Goal: Check status: Check status

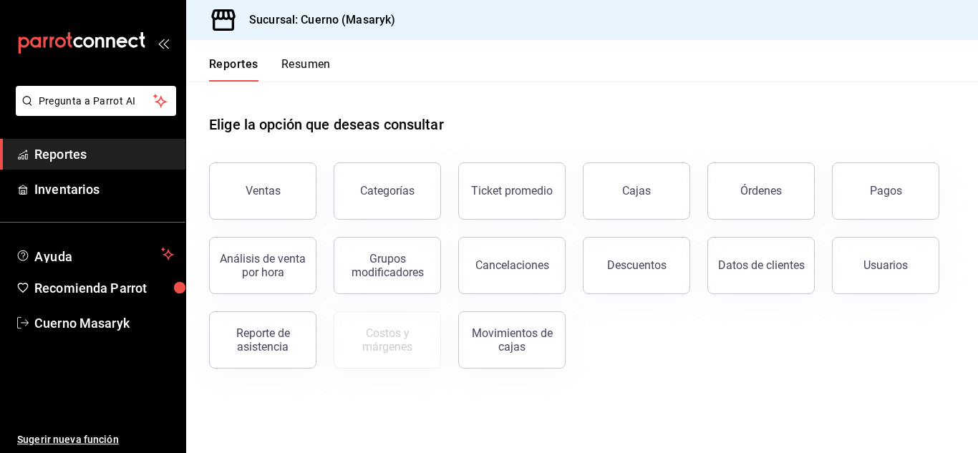
drag, startPoint x: 798, startPoint y: 68, endPoint x: 806, endPoint y: 76, distance: 11.7
click at [798, 68] on header "Reportes Resumen" at bounding box center [582, 61] width 792 height 42
click at [864, 183] on button "Pagos" at bounding box center [885, 191] width 107 height 57
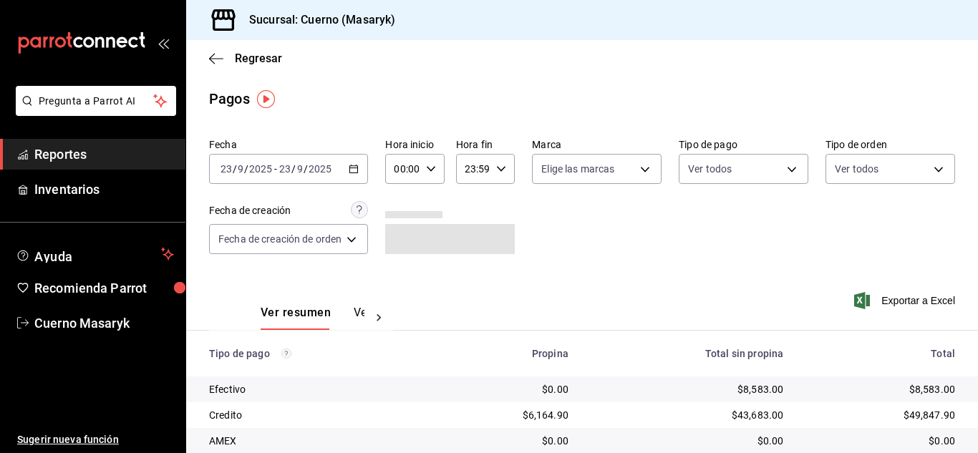
click at [362, 174] on div "[DATE] [DATE] - [DATE] [DATE]" at bounding box center [288, 169] width 159 height 30
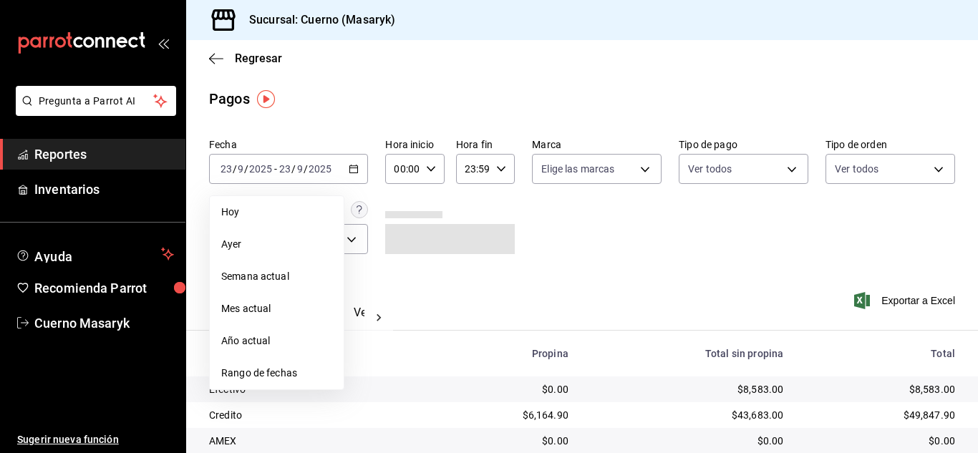
click at [431, 166] on icon "button" at bounding box center [431, 169] width 10 height 10
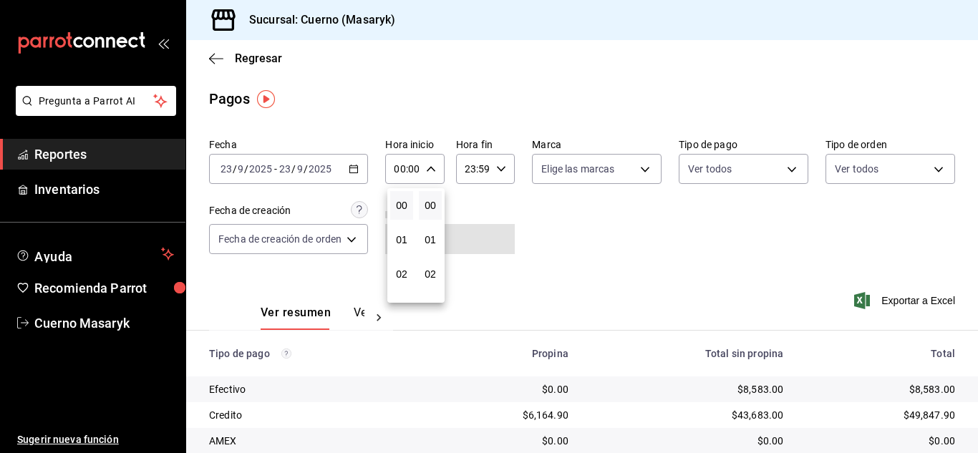
click at [431, 166] on div at bounding box center [489, 226] width 978 height 453
click at [431, 166] on icon "button" at bounding box center [431, 169] width 10 height 10
click at [405, 201] on span "04" at bounding box center [402, 199] width 6 height 11
type input "04:00"
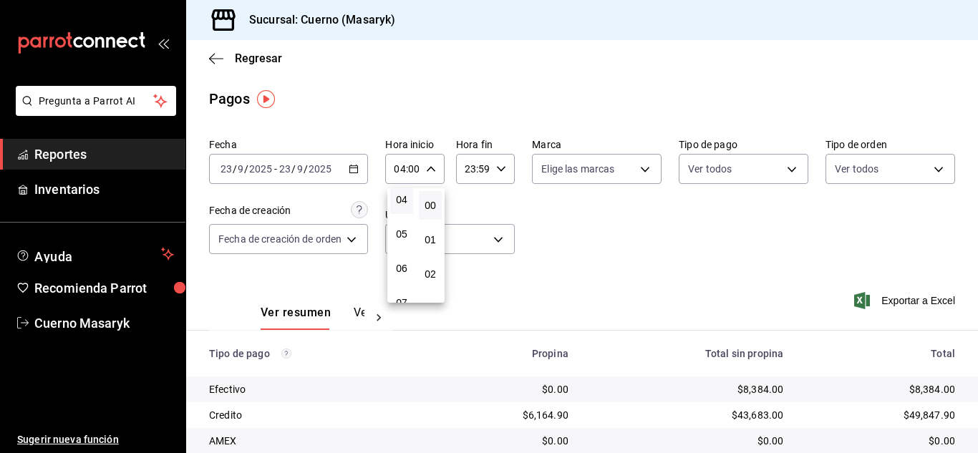
click at [555, 251] on div at bounding box center [489, 226] width 978 height 453
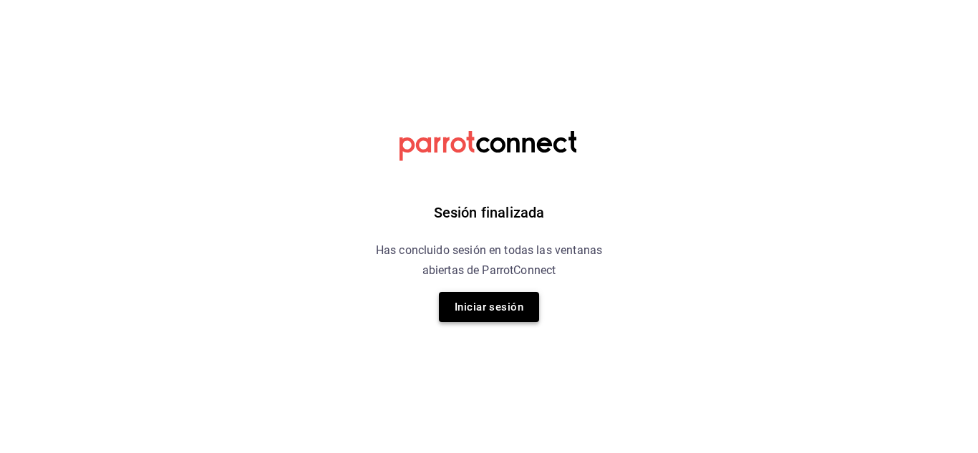
click at [471, 304] on button "Iniciar sesión" at bounding box center [489, 307] width 100 height 30
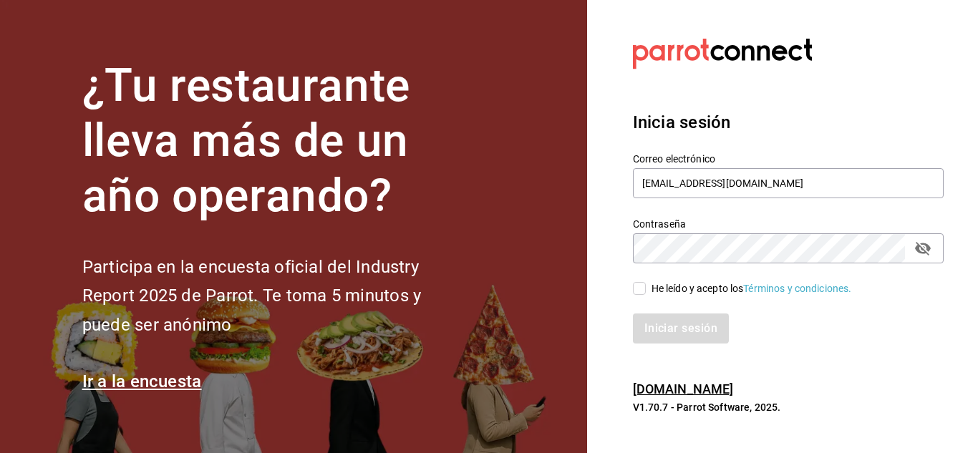
click at [635, 286] on input "He leído y acepto los Términos y condiciones." at bounding box center [639, 288] width 13 height 13
checkbox input "true"
click at [644, 328] on button "Iniciar sesión" at bounding box center [681, 329] width 97 height 30
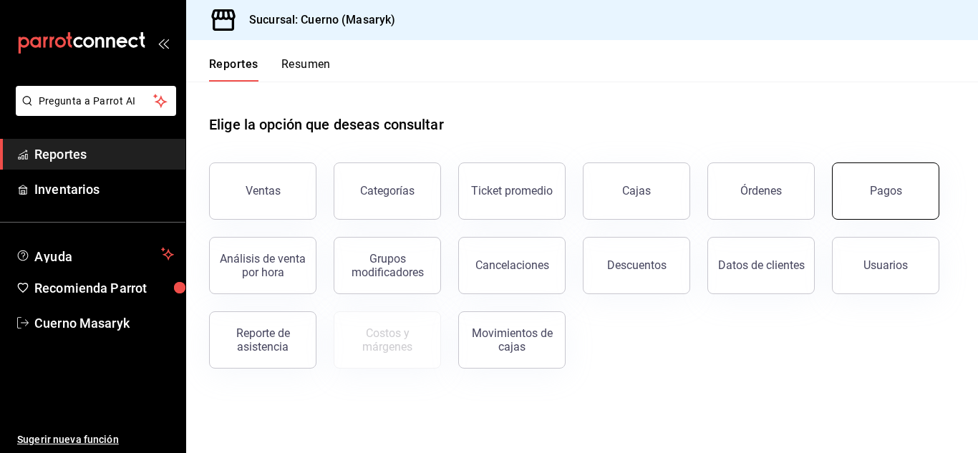
click at [903, 183] on button "Pagos" at bounding box center [885, 191] width 107 height 57
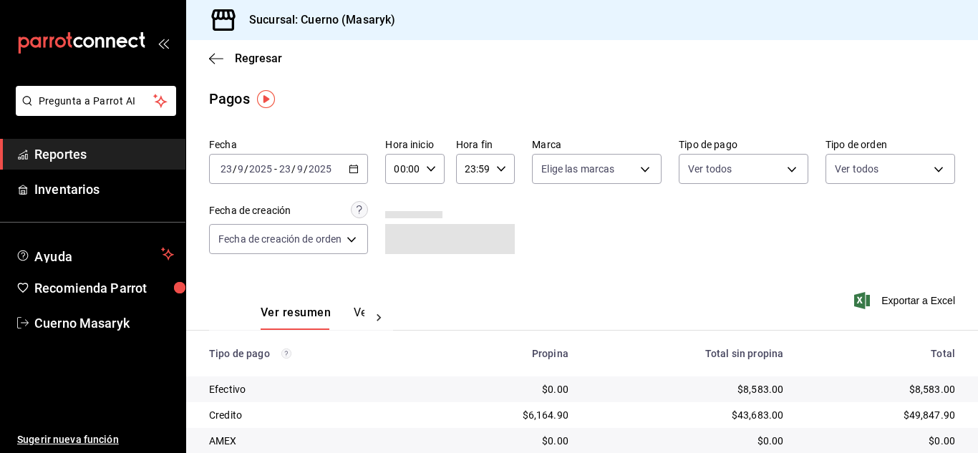
click at [430, 168] on icon "button" at bounding box center [431, 169] width 10 height 10
click at [399, 194] on span "04" at bounding box center [402, 199] width 6 height 11
type input "04:00"
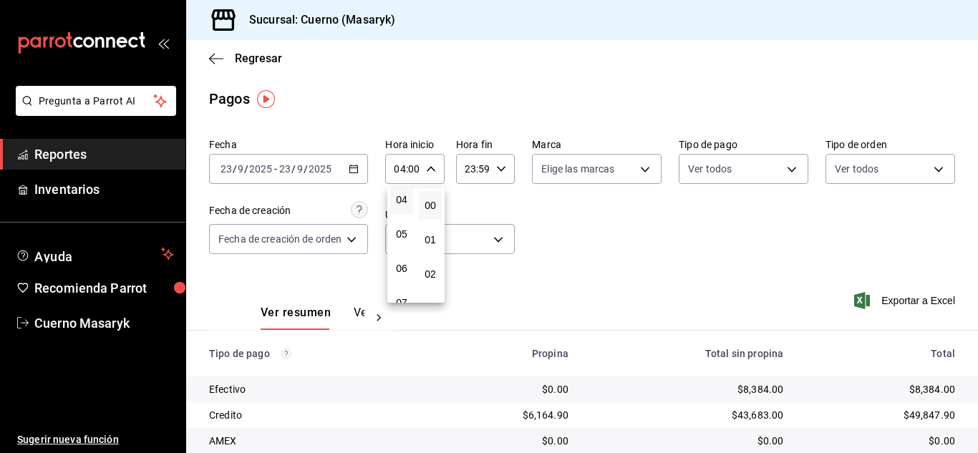
click at [840, 194] on div at bounding box center [489, 226] width 978 height 453
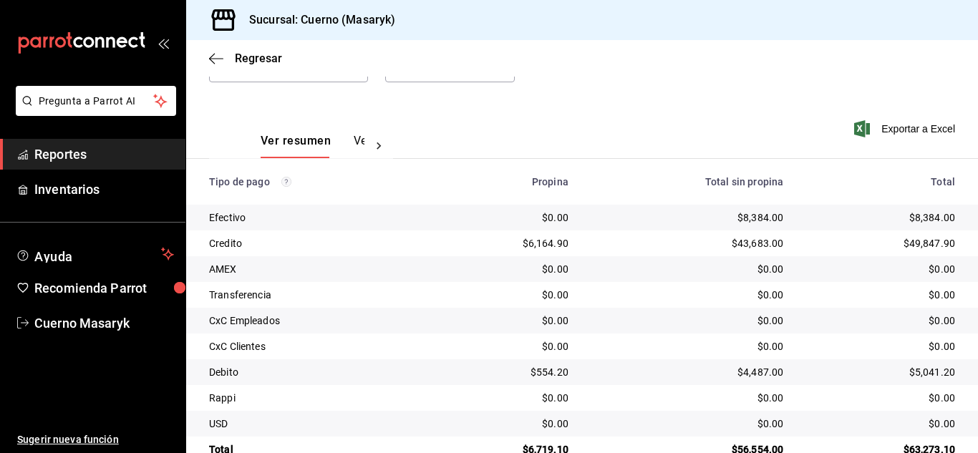
scroll to position [205, 0]
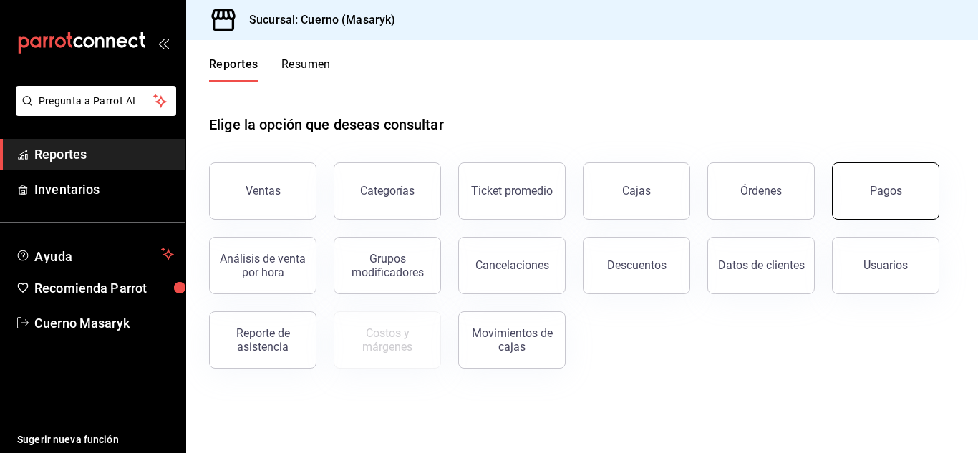
click at [854, 193] on button "Pagos" at bounding box center [885, 191] width 107 height 57
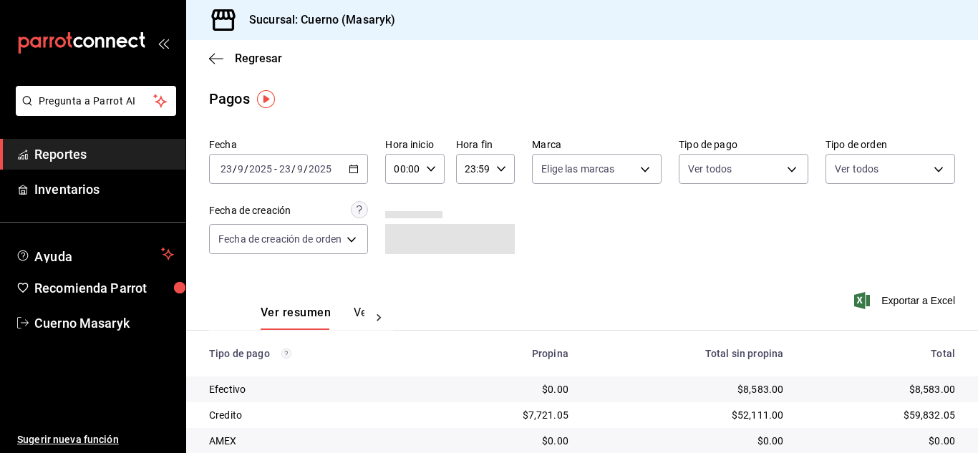
click at [432, 165] on icon "button" at bounding box center [431, 169] width 10 height 10
click at [405, 271] on span "04" at bounding box center [402, 271] width 6 height 11
type input "04:00"
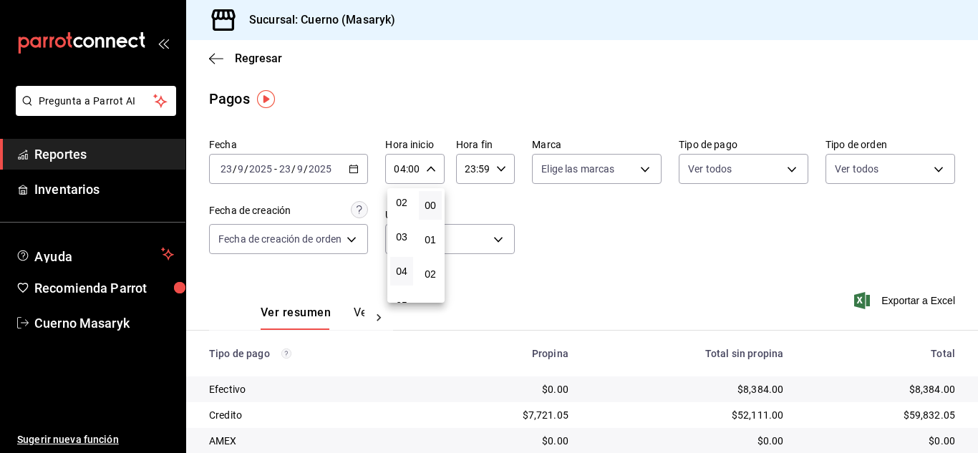
click at [679, 289] on div at bounding box center [489, 226] width 978 height 453
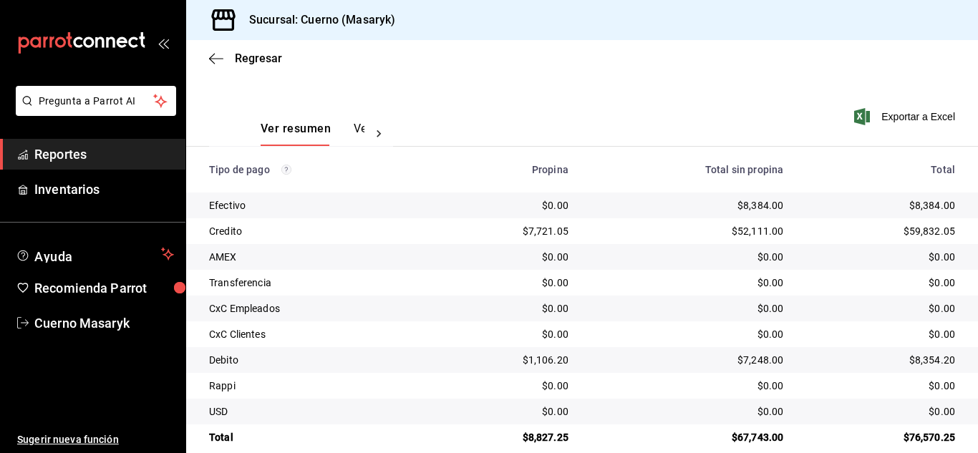
scroll to position [205, 0]
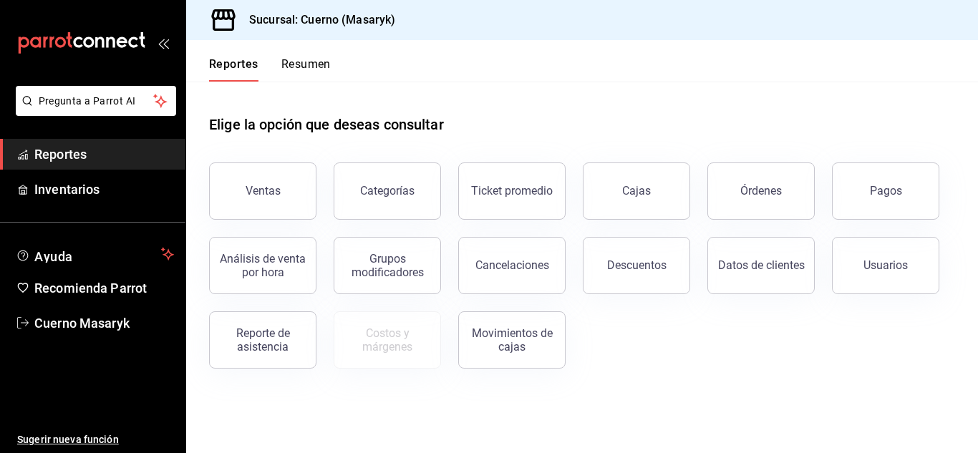
click at [890, 201] on button "Pagos" at bounding box center [885, 191] width 107 height 57
click at [890, 201] on html "Pregunta a Parrot AI Reportes Inventarios Ayuda Recomienda Parrot Cuerno Masary…" at bounding box center [489, 226] width 978 height 453
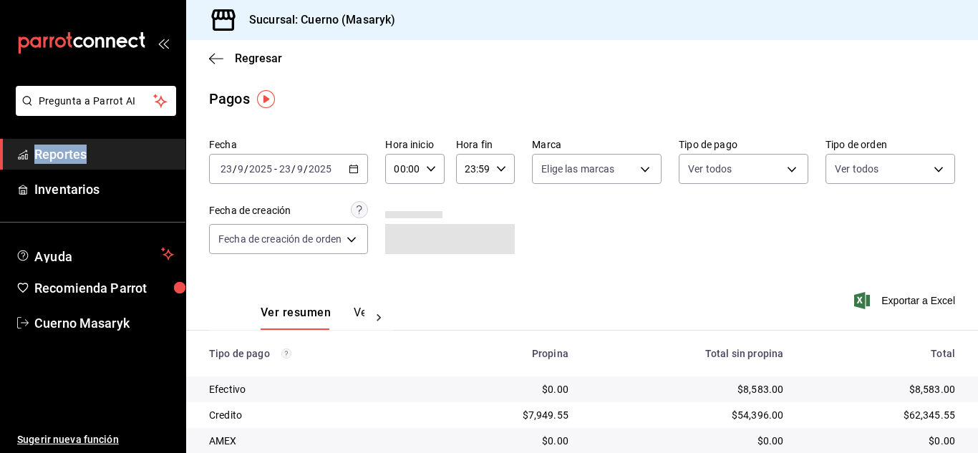
click at [430, 166] on icon "button" at bounding box center [431, 169] width 10 height 10
click at [403, 266] on span "04" at bounding box center [402, 271] width 6 height 11
type input "04:00"
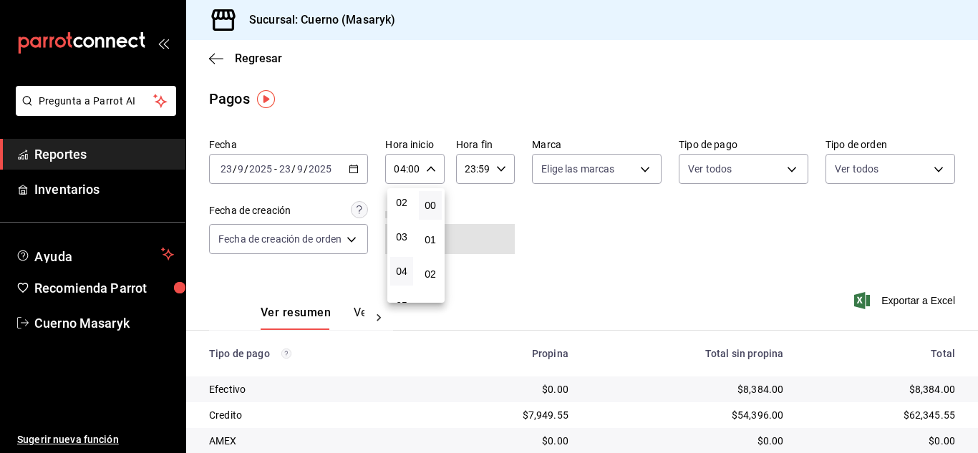
click at [634, 271] on div at bounding box center [489, 226] width 978 height 453
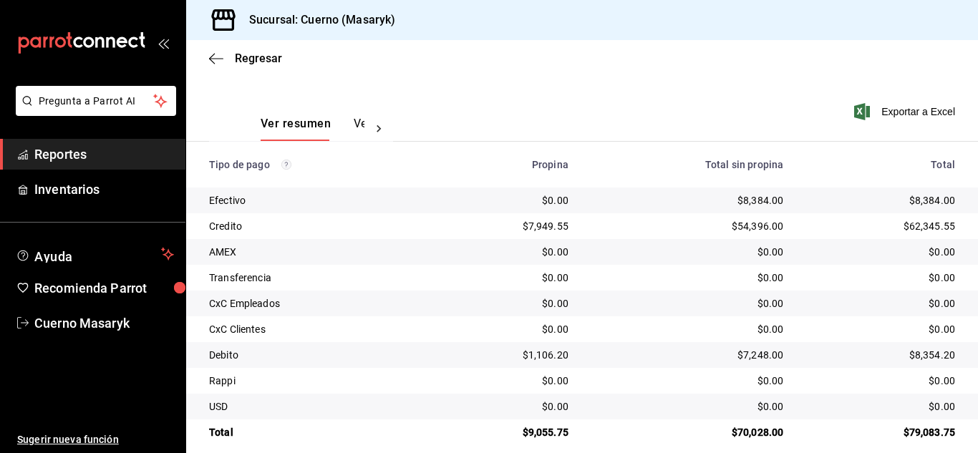
scroll to position [205, 0]
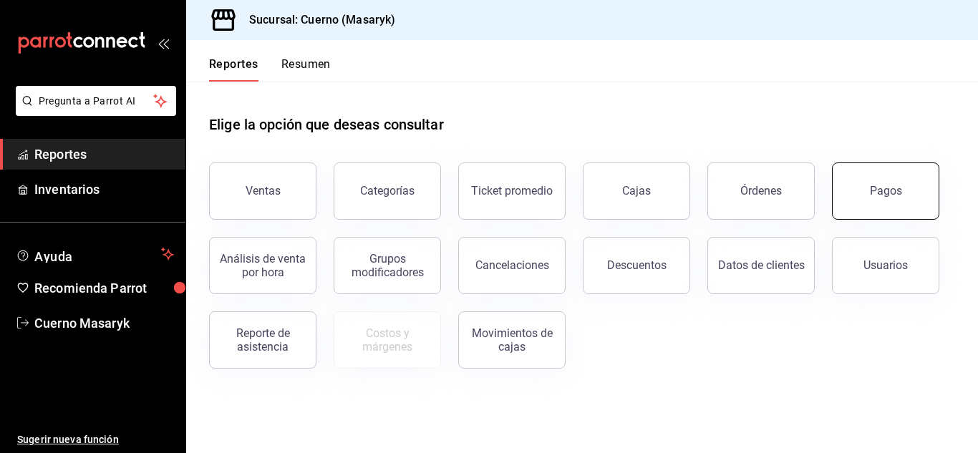
click at [868, 197] on button "Pagos" at bounding box center [885, 191] width 107 height 57
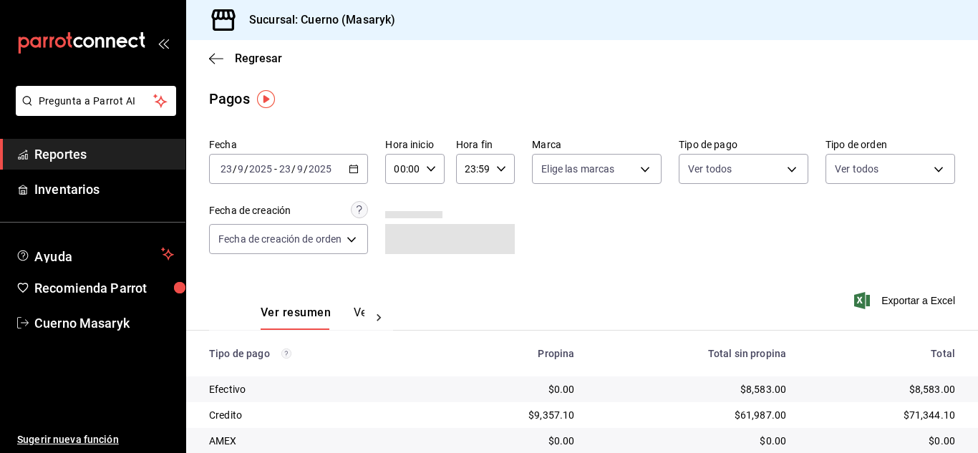
click at [431, 168] on icon "button" at bounding box center [431, 169] width 10 height 10
click at [405, 270] on span "04" at bounding box center [402, 271] width 6 height 11
type input "04:00"
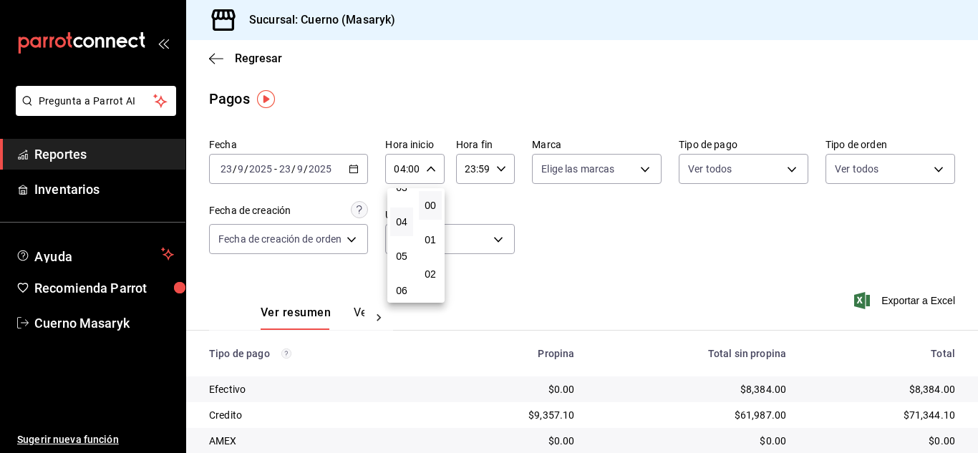
scroll to position [143, 0]
click at [399, 269] on span "06" at bounding box center [402, 268] width 6 height 11
type input "06:00"
click at [645, 250] on div at bounding box center [489, 226] width 978 height 453
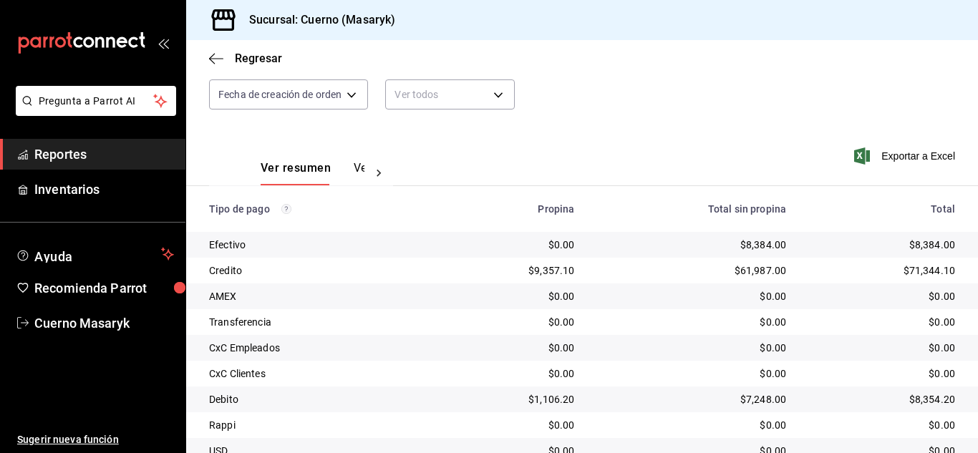
scroll to position [205, 0]
